Goal: Task Accomplishment & Management: Manage account settings

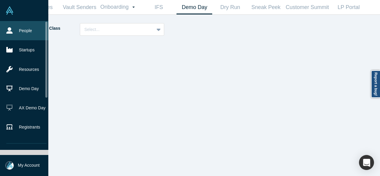
click at [20, 28] on link "People" at bounding box center [26, 30] width 53 height 19
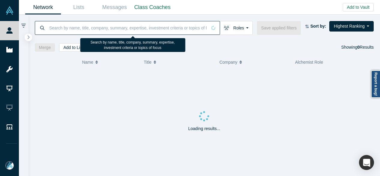
click at [86, 28] on input at bounding box center [128, 28] width 158 height 14
paste input "[PERSON_NAME]"
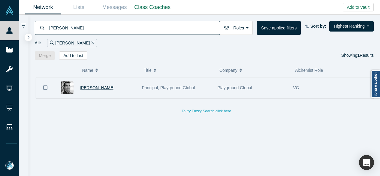
type input "[PERSON_NAME]"
click at [87, 85] on span "[PERSON_NAME]" at bounding box center [97, 87] width 34 height 5
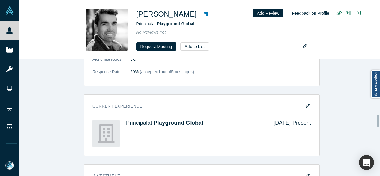
scroll to position [540, 0]
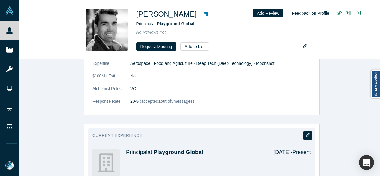
click at [307, 133] on icon "button" at bounding box center [307, 135] width 4 height 4
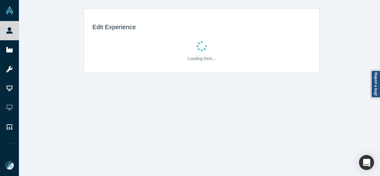
scroll to position [0, 0]
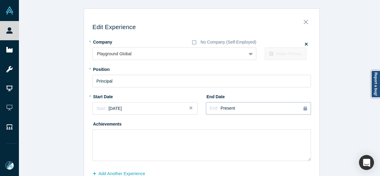
click at [226, 109] on span "Present" at bounding box center [227, 108] width 14 height 5
click at [298, 144] on div "Jun" at bounding box center [296, 145] width 19 height 6
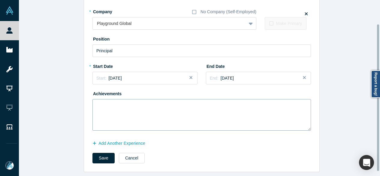
scroll to position [34, 0]
drag, startPoint x: 96, startPoint y: 152, endPoint x: 117, endPoint y: 157, distance: 21.4
click at [97, 153] on button "Save" at bounding box center [103, 158] width 22 height 10
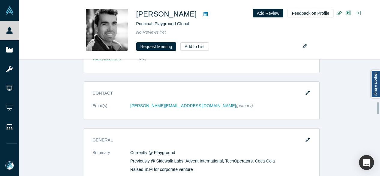
scroll to position [420, 0]
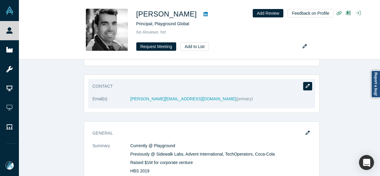
click at [308, 84] on button "button" at bounding box center [307, 86] width 9 height 8
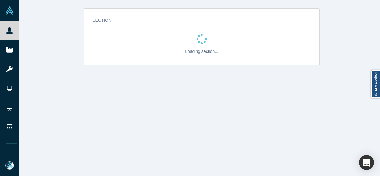
scroll to position [0, 0]
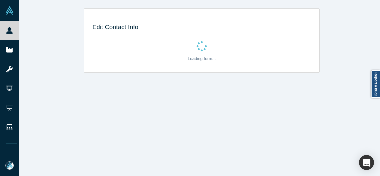
select select "US"
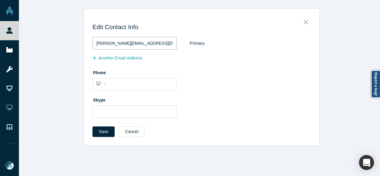
drag, startPoint x: 152, startPoint y: 44, endPoint x: 86, endPoint y: 46, distance: 65.7
click at [86, 46] on div "Edit Contact Info [PERSON_NAME][EMAIL_ADDRESS][DOMAIN_NAME] Primary Another Ema…" at bounding box center [201, 79] width 235 height 132
paste input "[EMAIL_ADDRESS][DOMAIN_NAME]"
type input "[EMAIL_ADDRESS][DOMAIN_NAME]"
click at [100, 132] on button "Save" at bounding box center [103, 131] width 22 height 10
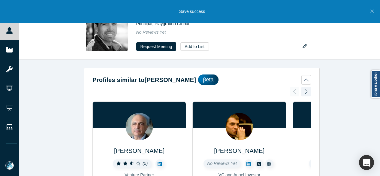
click at [371, 12] on icon "Close" at bounding box center [371, 11] width 3 height 5
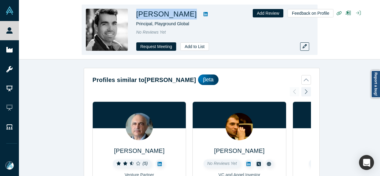
drag, startPoint x: 134, startPoint y: 16, endPoint x: 183, endPoint y: 16, distance: 49.2
click at [183, 16] on div "[PERSON_NAME] Principal, Playground Global No Reviews Yet Request Meeting Add t…" at bounding box center [200, 29] width 236 height 50
copy div "[PERSON_NAME]"
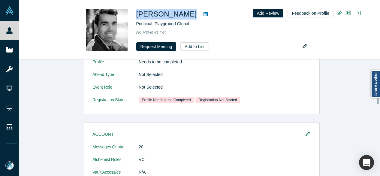
scroll to position [390, 0]
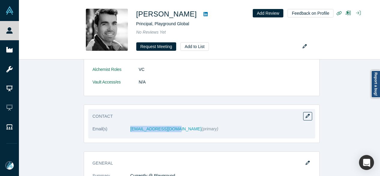
drag, startPoint x: 122, startPoint y: 136, endPoint x: 170, endPoint y: 135, distance: 47.7
click at [170, 135] on dl "Email(s) [EMAIL_ADDRESS][DOMAIN_NAME] (primary)" at bounding box center [201, 132] width 218 height 13
copy dl "[EMAIL_ADDRESS][DOMAIN_NAME]"
